Goal: Task Accomplishment & Management: Complete application form

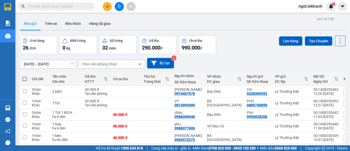
click at [106, 7] on icon "plus" at bounding box center [108, 7] width 4 height 4
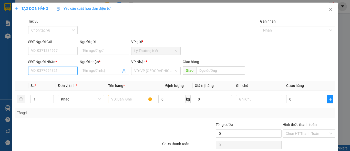
click at [65, 70] on input "SĐT Người Nhận *" at bounding box center [52, 71] width 49 height 8
type input "0985435685"
click at [96, 69] on input "Người nhận *" at bounding box center [102, 71] width 38 height 6
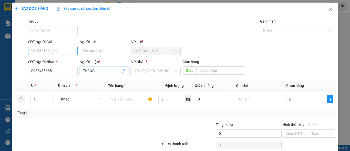
type input "THANG"
click at [76, 54] on input "SĐT Người Gửi" at bounding box center [52, 51] width 49 height 8
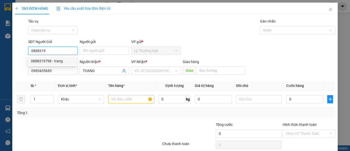
click at [64, 60] on div "0888319798 - trang" at bounding box center [52, 61] width 43 height 6
type input "0888319798"
type input "trang"
type input "40.000"
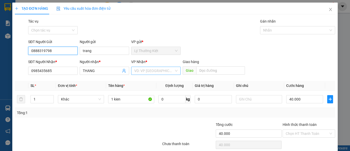
type input "0888319798"
click at [163, 70] on input "search" at bounding box center [154, 71] width 40 height 8
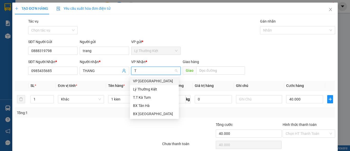
type input "TA"
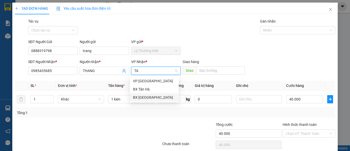
click at [156, 96] on div "BX [GEOGRAPHIC_DATA]" at bounding box center [154, 98] width 43 height 6
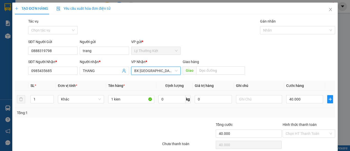
click at [305, 103] on div "40.000" at bounding box center [304, 99] width 37 height 10
click at [305, 103] on input "40.000" at bounding box center [304, 99] width 37 height 8
type input "1"
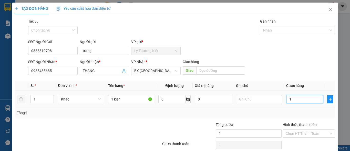
type input "10"
type input "100"
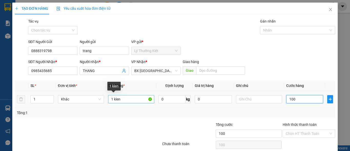
type input "100"
type input "100.000"
click at [112, 99] on input "1 kien" at bounding box center [131, 99] width 46 height 8
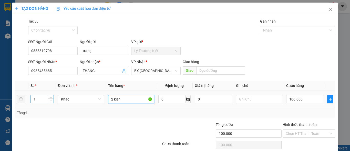
click at [52, 99] on span "down" at bounding box center [50, 100] width 3 height 3
click at [52, 98] on span "Decrease Value" at bounding box center [51, 100] width 6 height 5
type input "2 kien"
type input "2"
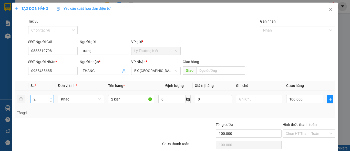
click at [51, 96] on span "up" at bounding box center [50, 97] width 3 height 3
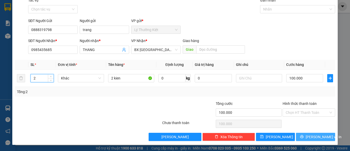
click at [307, 136] on button "[PERSON_NAME] và In" at bounding box center [315, 137] width 39 height 8
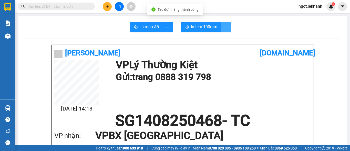
click at [223, 26] on icon "more" at bounding box center [226, 27] width 6 height 6
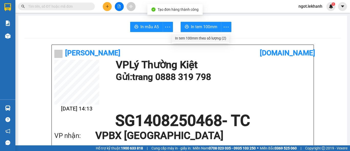
click at [221, 37] on div "In tem 100mm theo số lượng (2)" at bounding box center [200, 38] width 51 height 6
